Goal: Information Seeking & Learning: Learn about a topic

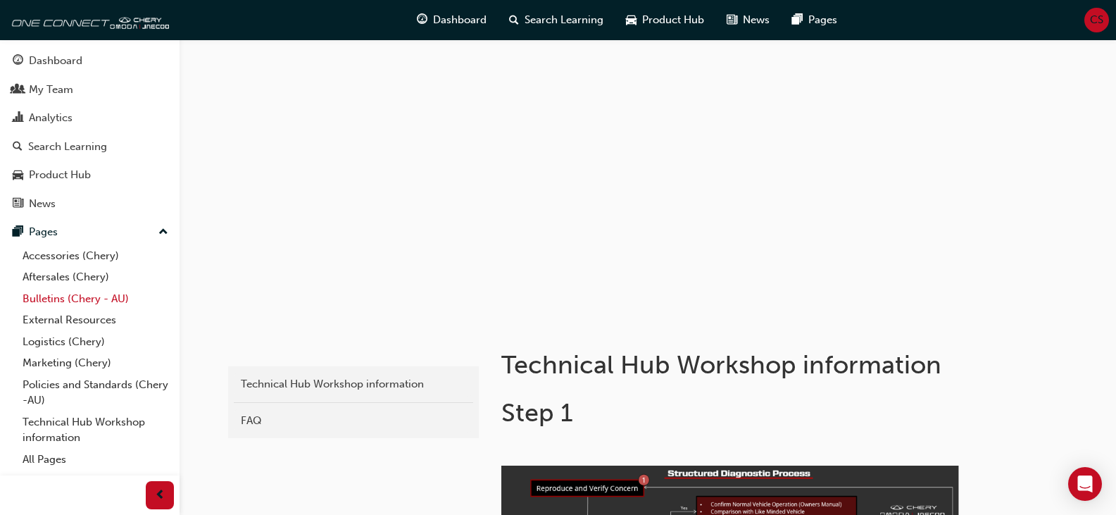
click at [79, 301] on link "Bulletins (Chery - AU)" at bounding box center [95, 299] width 157 height 22
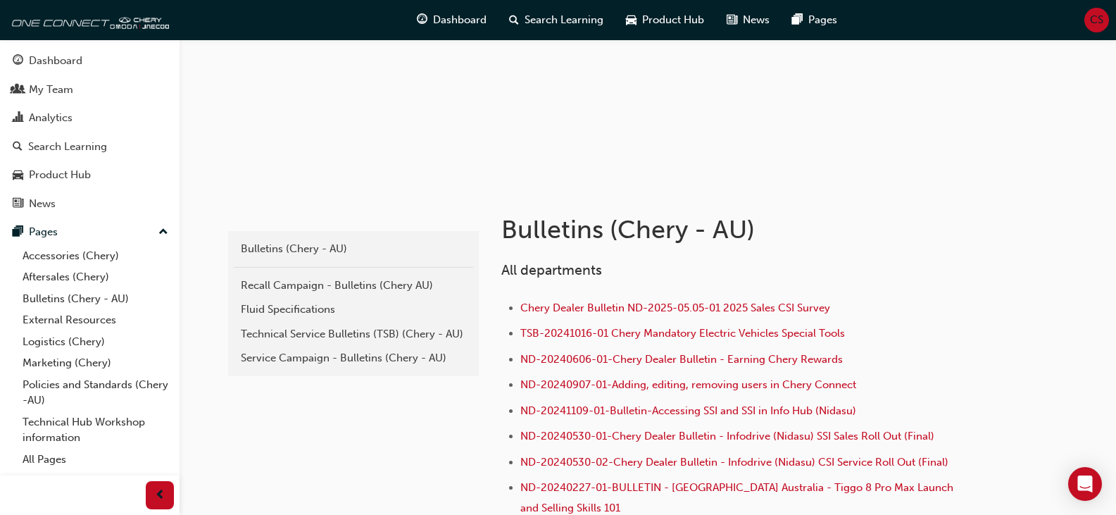
scroll to position [141, 0]
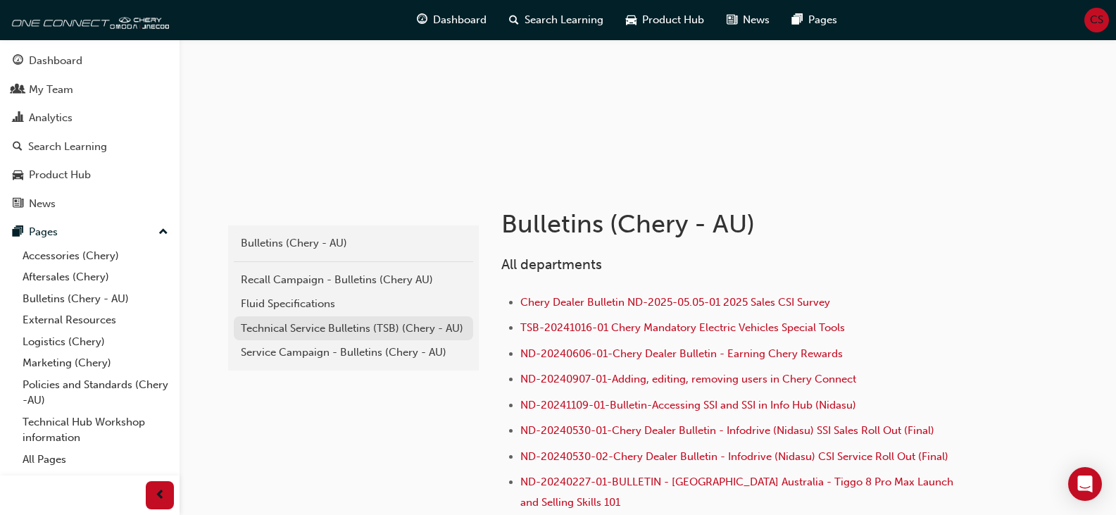
click at [311, 330] on div "Technical Service Bulletins (TSB) (Chery - AU)" at bounding box center [353, 328] width 225 height 16
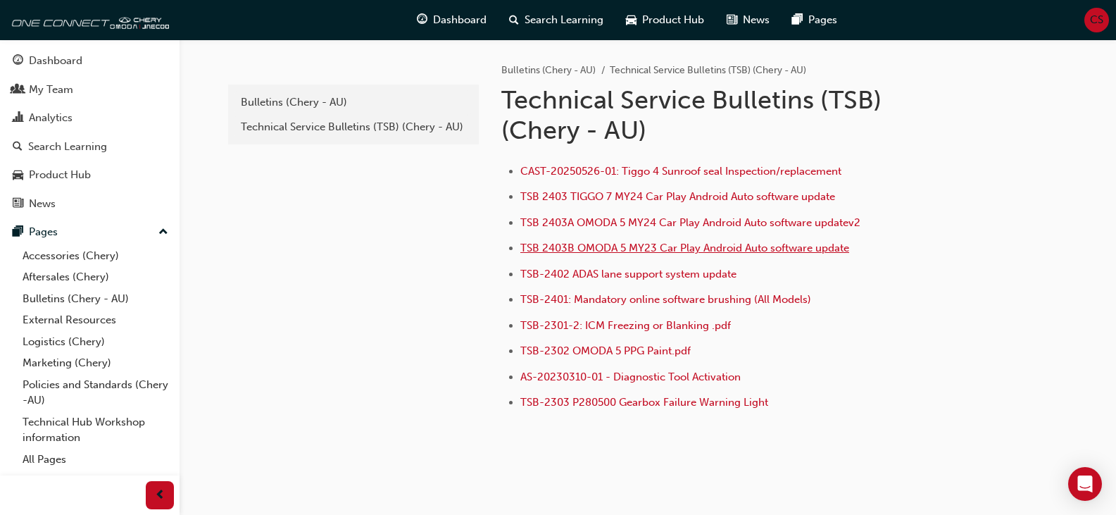
click at [620, 249] on span "TSB 2403B OMODA 5 MY23 Car Play Android Auto software update" at bounding box center [684, 247] width 329 height 13
